Goal: Task Accomplishment & Management: Use online tool/utility

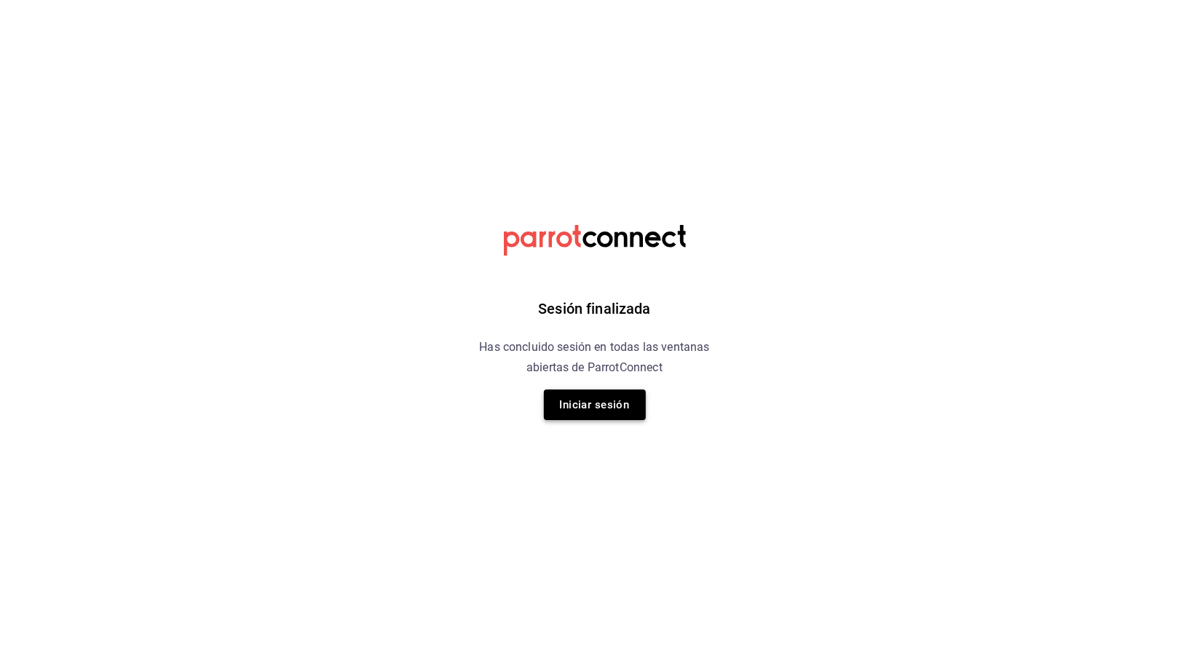
click at [597, 410] on button "Iniciar sesión" at bounding box center [595, 404] width 102 height 31
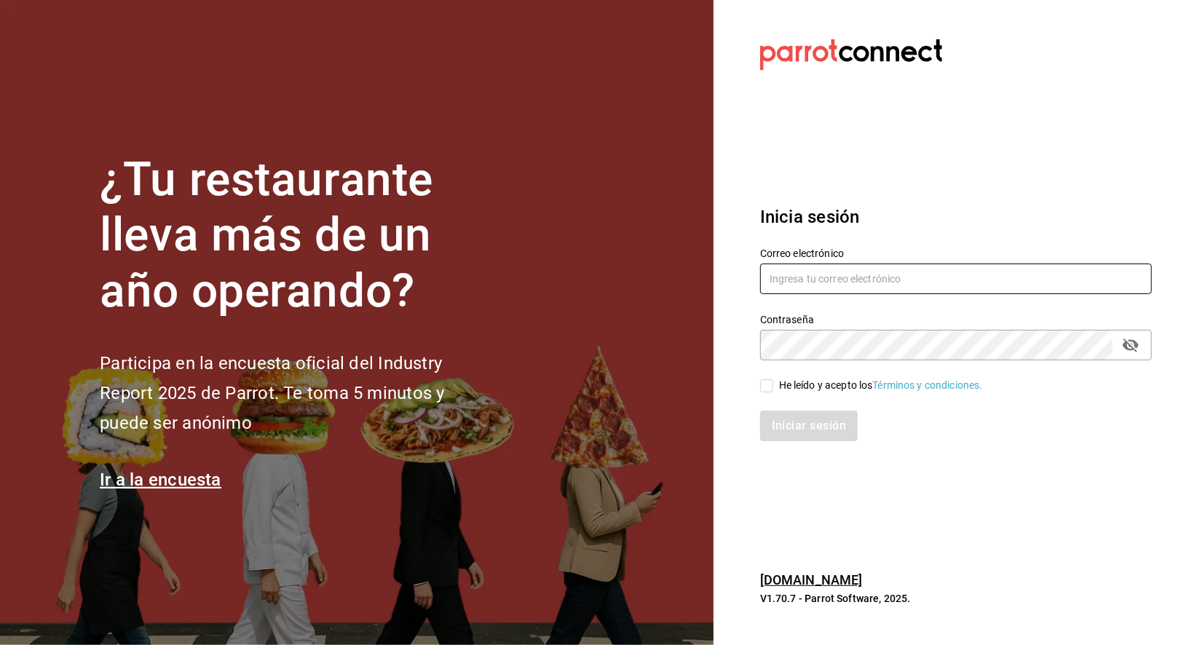
type input "simple.coffee.food@gmail.com"
click at [763, 383] on input "He leído y acepto los Términos y condiciones." at bounding box center [766, 385] width 13 height 13
checkbox input "true"
click at [777, 414] on button "Iniciar sesión" at bounding box center [809, 426] width 98 height 31
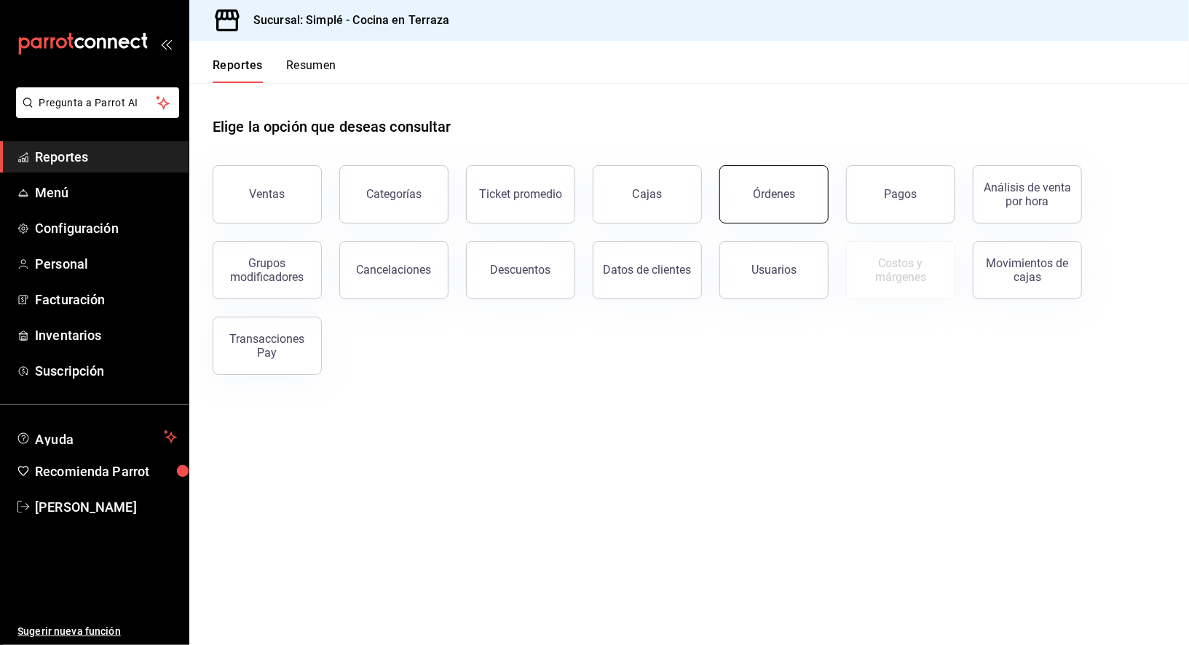
click at [782, 209] on button "Órdenes" at bounding box center [773, 194] width 109 height 58
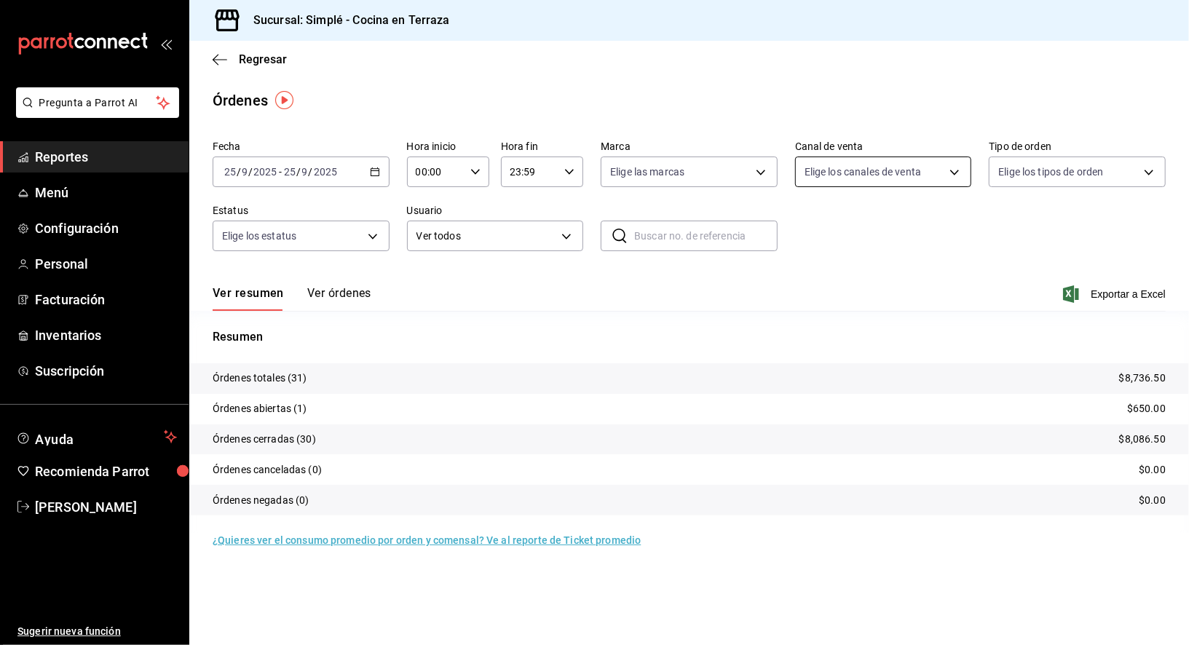
click at [838, 176] on body "Pregunta a Parrot AI Reportes Menú Configuración Personal Facturación Inventari…" at bounding box center [594, 322] width 1189 height 645
click at [841, 313] on span "Uber Eats" at bounding box center [900, 309] width 130 height 15
type input "UBER_EATS"
checkbox input "true"
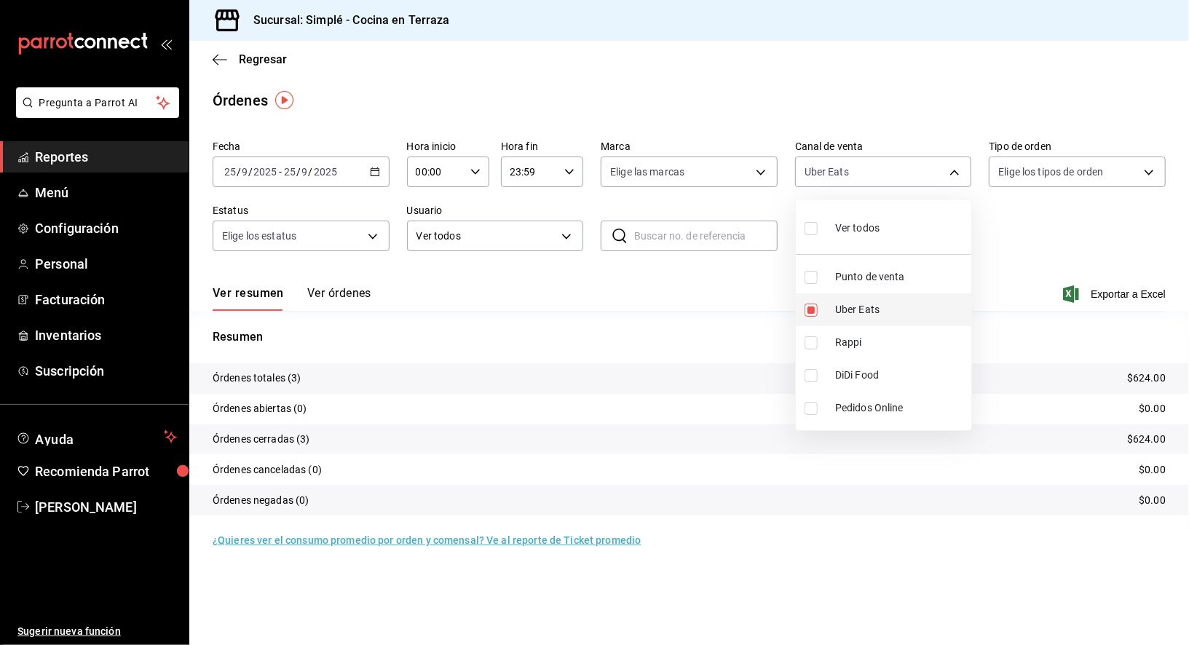
click at [841, 313] on span "Uber Eats" at bounding box center [900, 309] width 130 height 15
checkbox input "false"
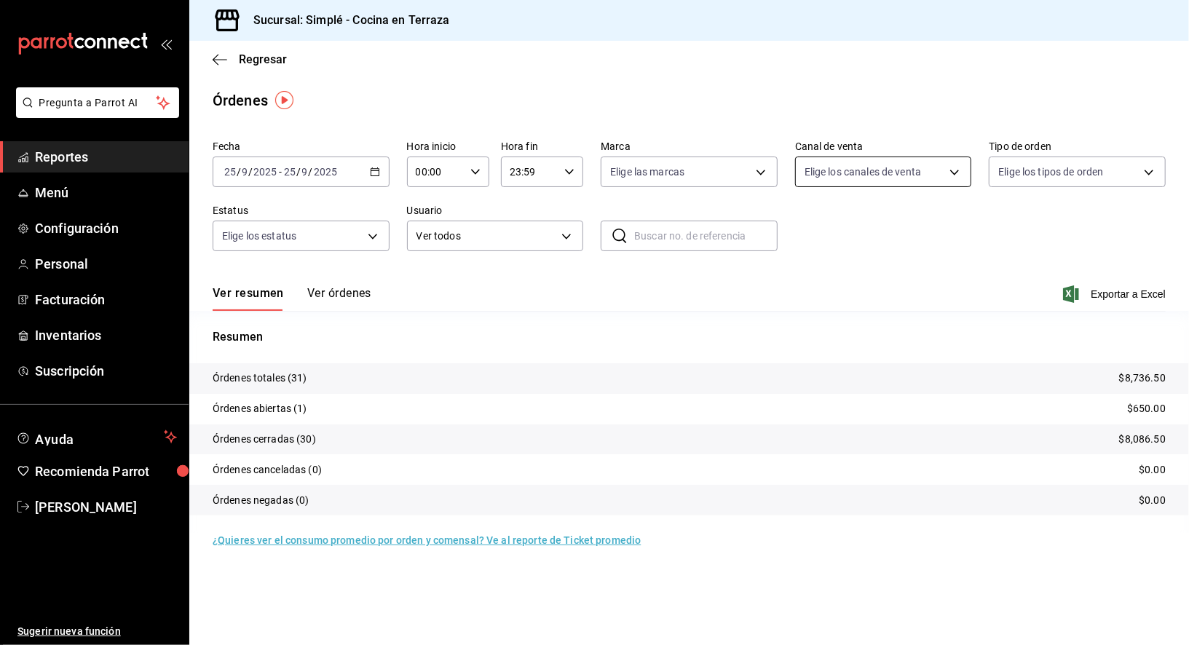
click at [851, 171] on body "Pregunta a Parrot AI Reportes Menú Configuración Personal Facturación Inventari…" at bounding box center [594, 322] width 1189 height 645
click at [893, 265] on li "Punto de venta" at bounding box center [883, 277] width 175 height 33
type input "PARROT"
checkbox input "true"
click at [1007, 234] on div at bounding box center [594, 322] width 1189 height 645
